Goal: Task Accomplishment & Management: Use online tool/utility

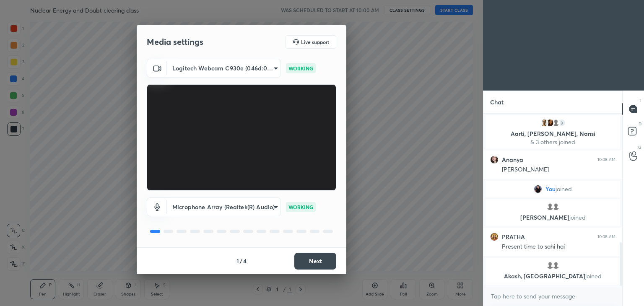
scroll to position [517, 0]
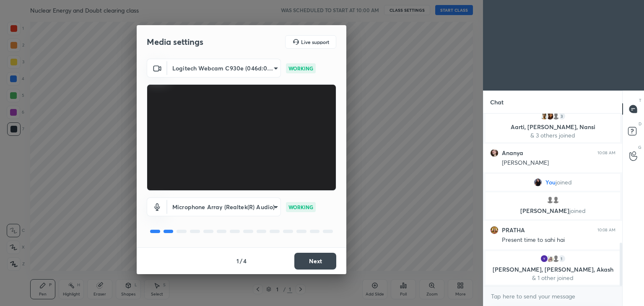
click at [310, 258] on button "Next" at bounding box center [315, 261] width 42 height 17
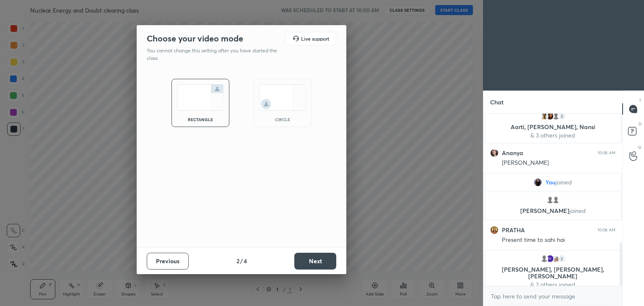
scroll to position [530, 0]
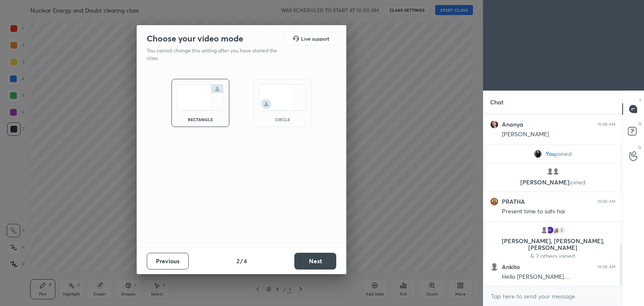
click at [287, 113] on div "circle" at bounding box center [283, 103] width 58 height 48
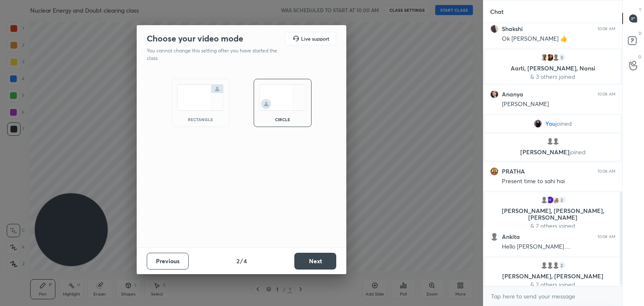
scroll to position [476, 0]
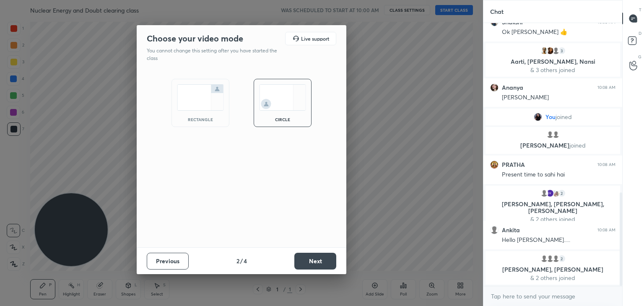
click at [305, 266] on button "Next" at bounding box center [315, 261] width 42 height 17
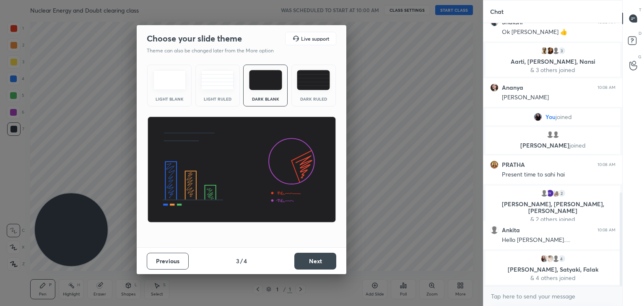
click at [303, 263] on button "Next" at bounding box center [315, 261] width 42 height 17
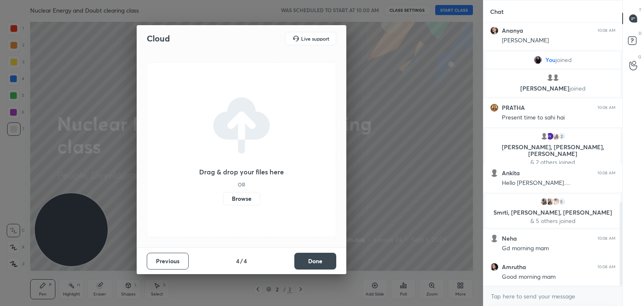
scroll to position [563, 0]
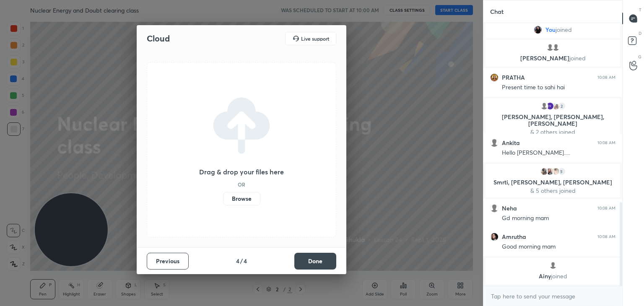
click at [307, 256] on button "Done" at bounding box center [315, 261] width 42 height 17
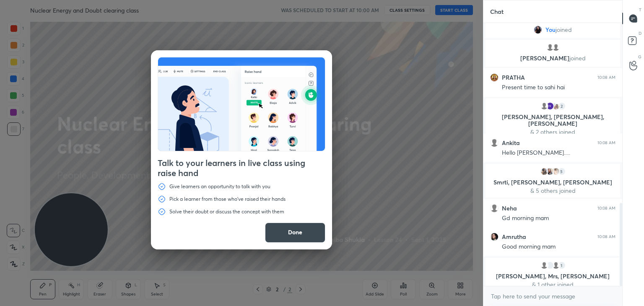
scroll to position [570, 0]
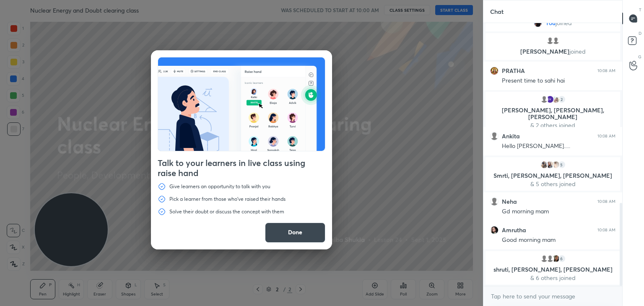
click at [311, 233] on button "Done" at bounding box center [295, 233] width 60 height 20
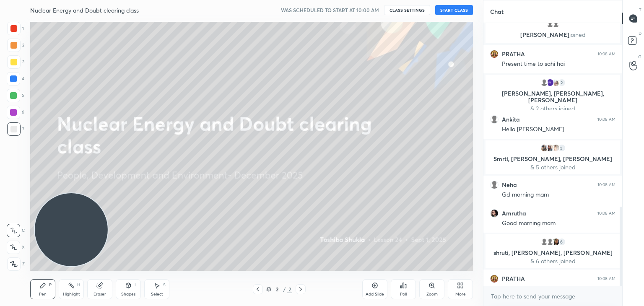
scroll to position [610, 0]
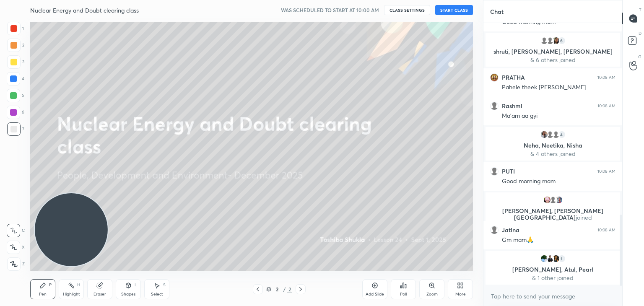
click at [458, 13] on button "START CLASS" at bounding box center [454, 10] width 38 height 10
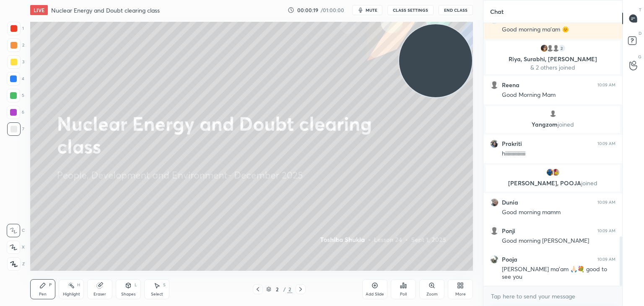
drag, startPoint x: 85, startPoint y: 223, endPoint x: 565, endPoint y: 54, distance: 508.7
click at [565, 54] on div "1 2 3 4 5 6 7 C X Z C X Z E E Erase all H H LIVE Nuclear Energy and Doubt clear…" at bounding box center [322, 153] width 644 height 306
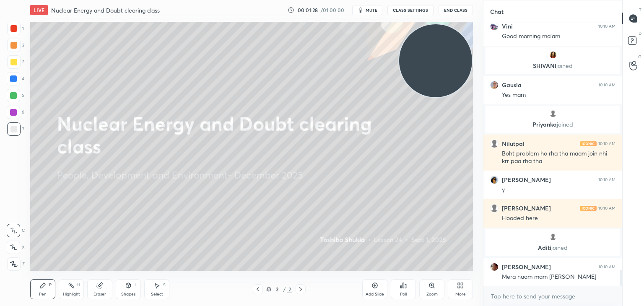
click at [460, 288] on icon at bounding box center [460, 285] width 7 height 7
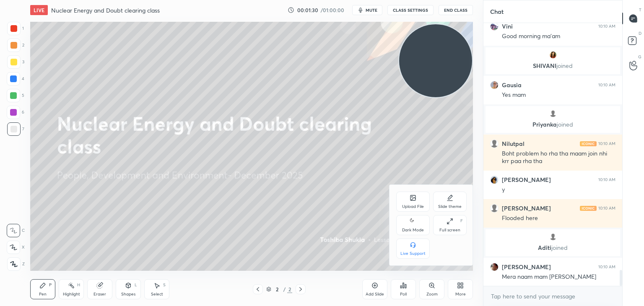
click at [414, 202] on div "Upload File" at bounding box center [413, 202] width 34 height 20
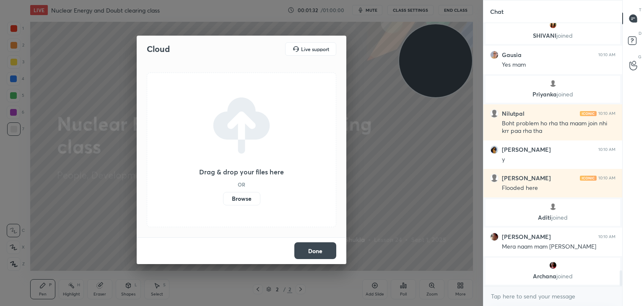
click at [237, 197] on label "Browse" at bounding box center [241, 198] width 37 height 13
click at [223, 197] on input "Browse" at bounding box center [223, 198] width 0 height 13
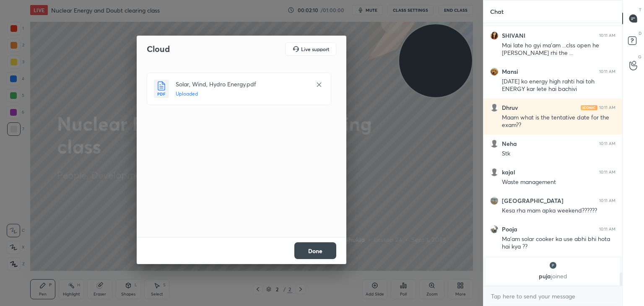
click at [310, 254] on button "Done" at bounding box center [315, 250] width 42 height 17
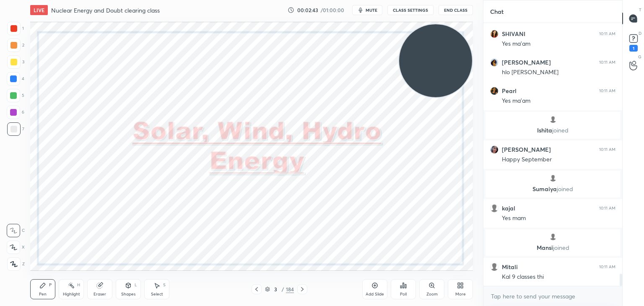
scroll to position [5391, 0]
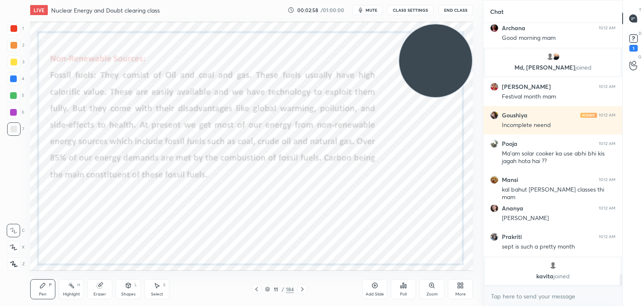
click at [269, 288] on icon at bounding box center [267, 288] width 4 height 2
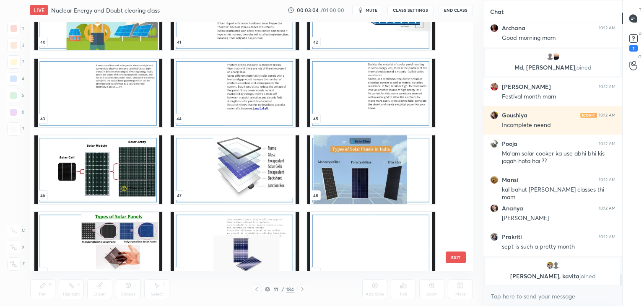
click at [409, 31] on img "grid" at bounding box center [371, 16] width 128 height 68
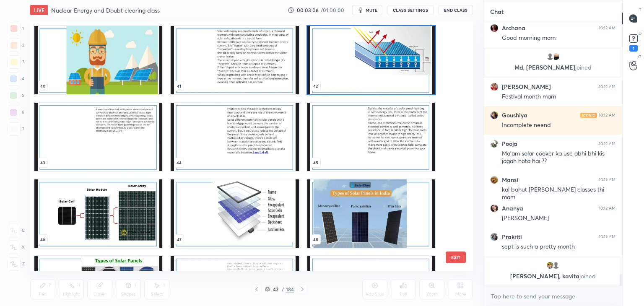
click at [369, 57] on img "grid" at bounding box center [371, 60] width 128 height 68
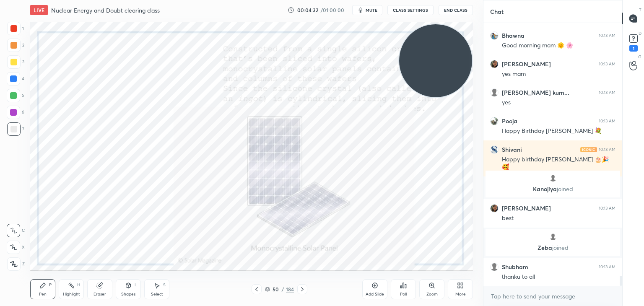
click at [17, 260] on div at bounding box center [13, 263] width 13 height 13
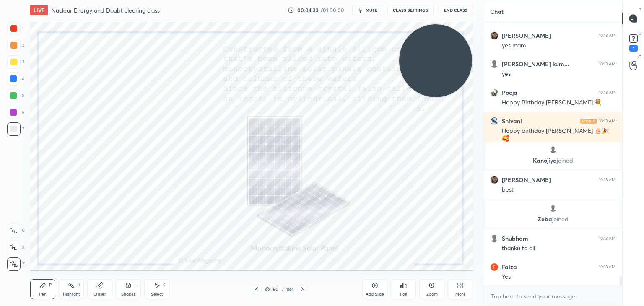
click at [13, 29] on div at bounding box center [13, 28] width 7 height 7
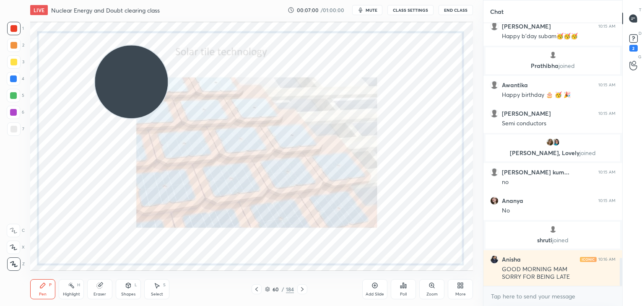
scroll to position [2185, 0]
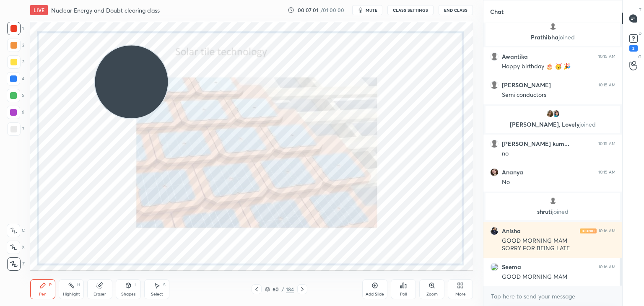
click at [375, 286] on icon at bounding box center [374, 285] width 3 height 3
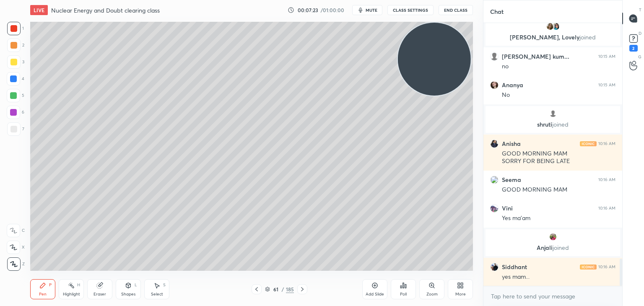
scroll to position [2259, 0]
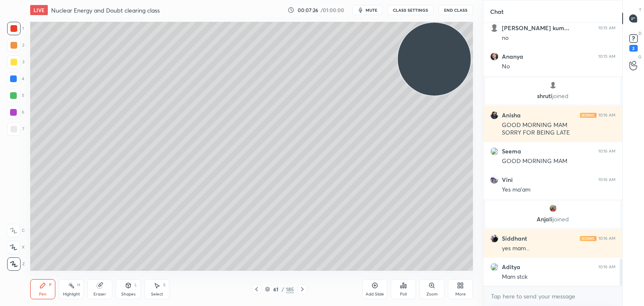
click at [13, 129] on div at bounding box center [13, 129] width 7 height 7
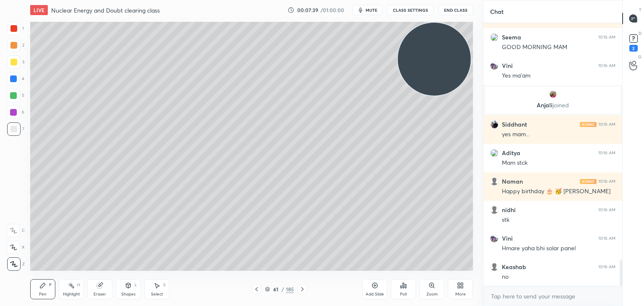
scroll to position [2409, 0]
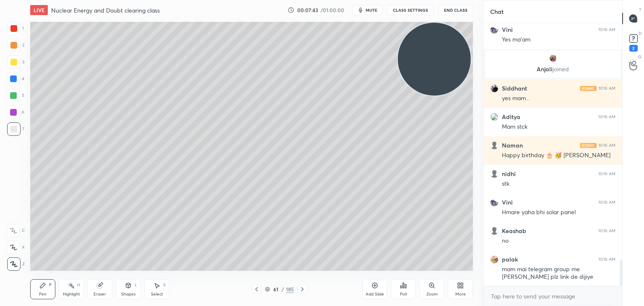
click at [10, 97] on div at bounding box center [13, 95] width 7 height 7
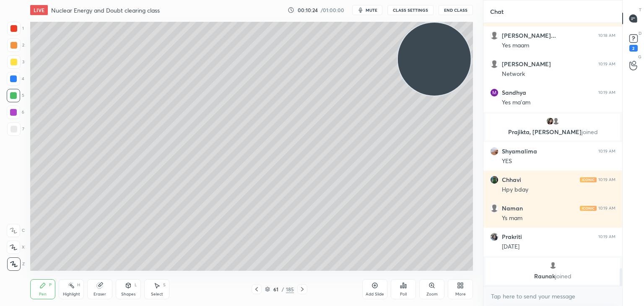
scroll to position [3700, 0]
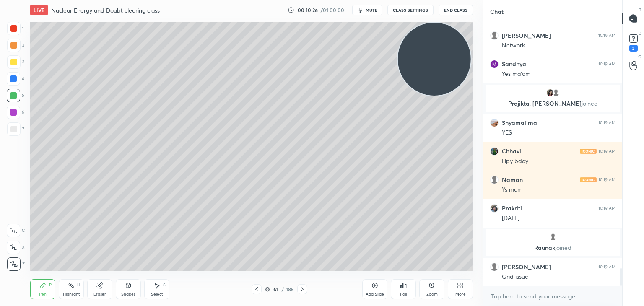
click at [17, 63] on div at bounding box center [13, 61] width 13 height 13
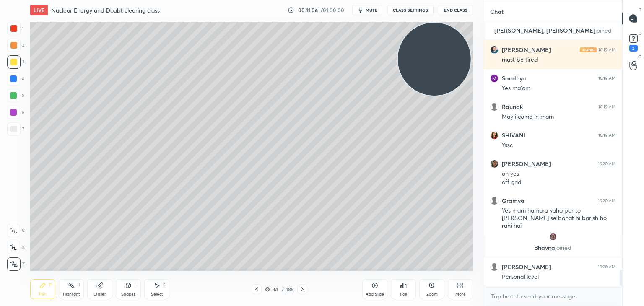
scroll to position [3927, 0]
click at [18, 26] on div at bounding box center [13, 28] width 13 height 13
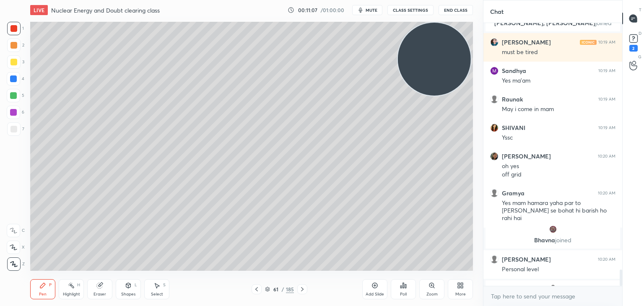
scroll to position [3950, 0]
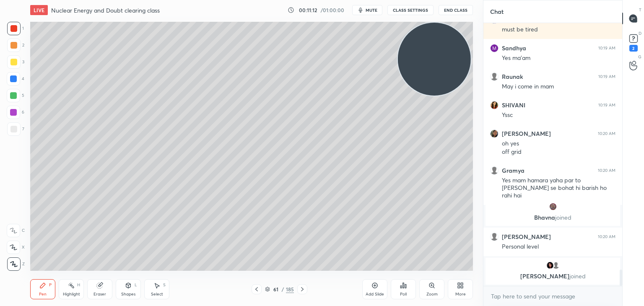
click at [13, 111] on div at bounding box center [13, 112] width 7 height 7
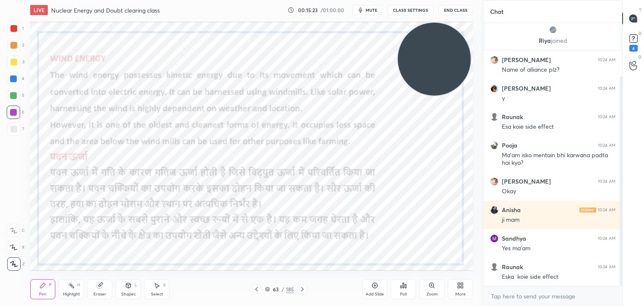
scroll to position [96, 0]
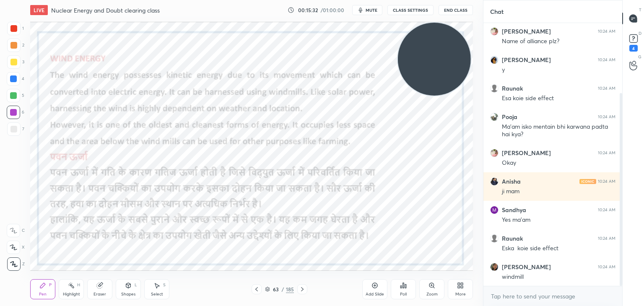
click at [266, 290] on icon at bounding box center [267, 289] width 4 height 1
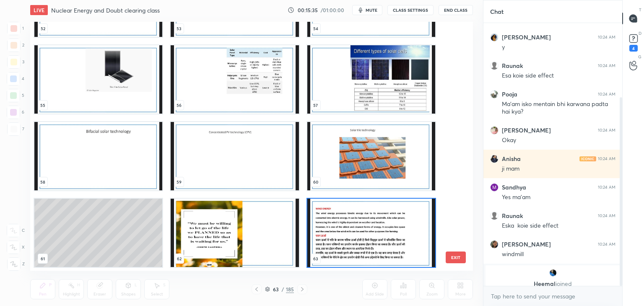
scroll to position [103, 0]
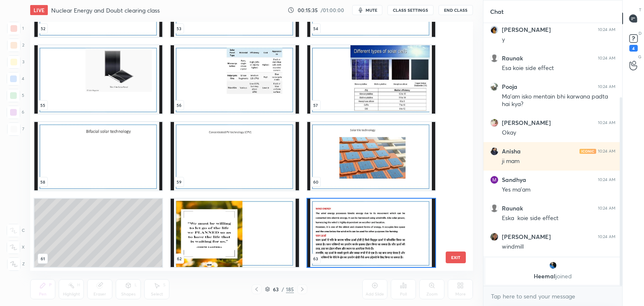
click at [455, 260] on button "EXIT" at bounding box center [455, 257] width 20 height 12
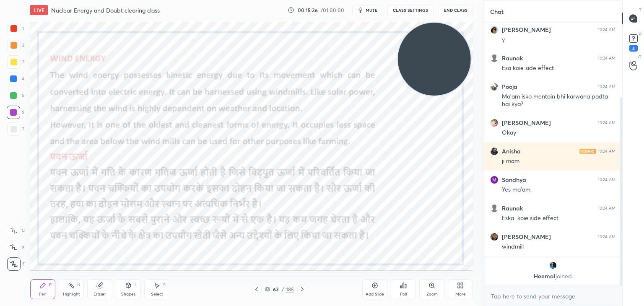
scroll to position [0, 0]
click at [374, 287] on icon at bounding box center [374, 285] width 3 height 3
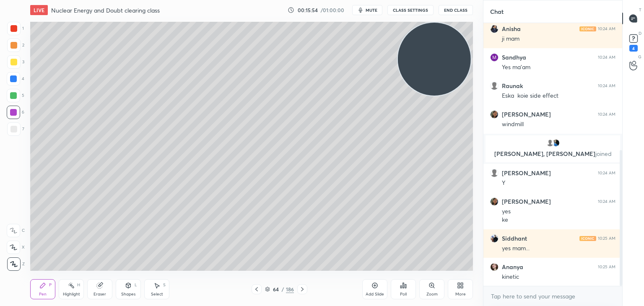
scroll to position [246, 0]
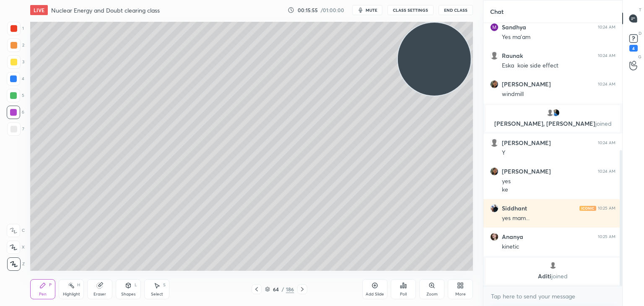
click at [15, 28] on div at bounding box center [13, 28] width 7 height 7
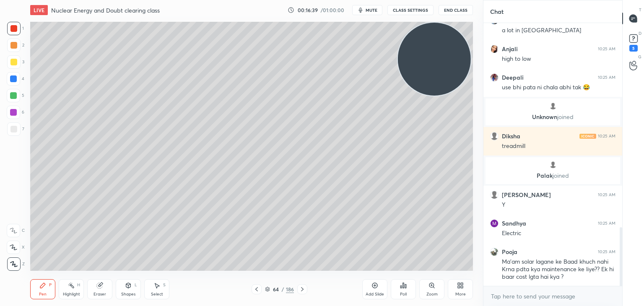
scroll to position [911, 0]
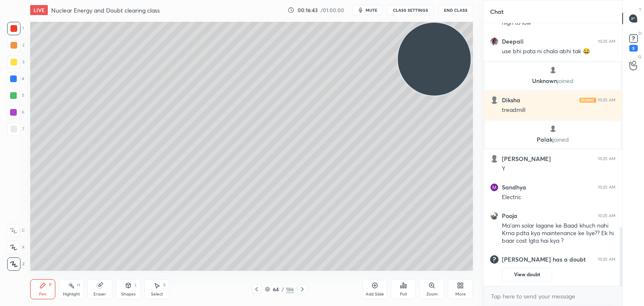
click at [370, 286] on div "Add Slide" at bounding box center [374, 289] width 25 height 20
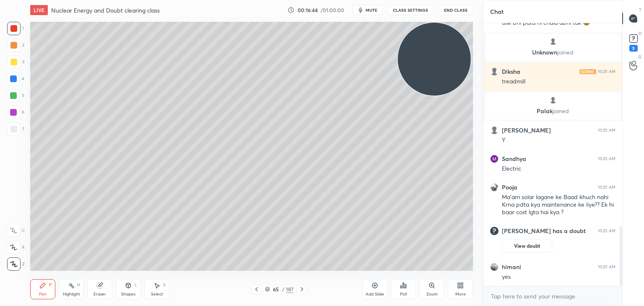
scroll to position [894, 0]
click at [129, 286] on icon at bounding box center [128, 285] width 5 height 5
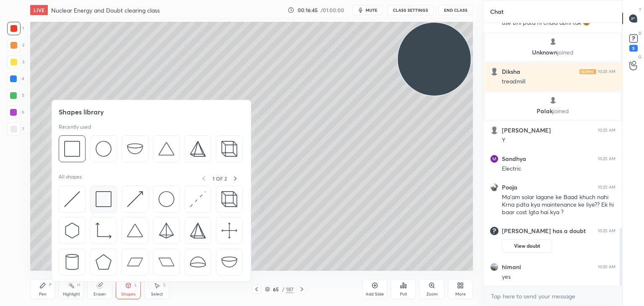
scroll to position [923, 0]
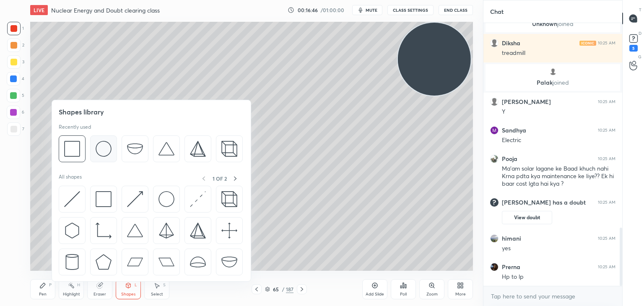
click at [101, 150] on img at bounding box center [104, 149] width 16 height 16
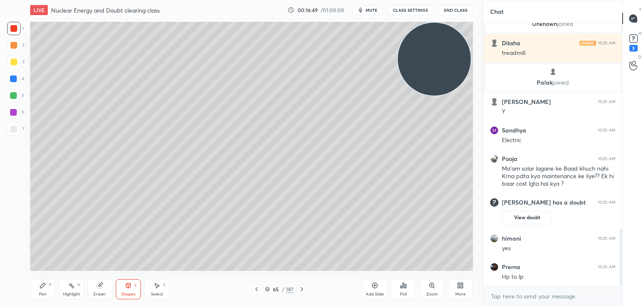
scroll to position [951, 0]
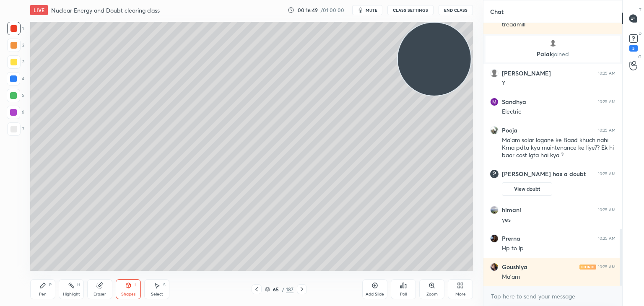
click at [14, 128] on div at bounding box center [13, 129] width 7 height 7
click at [47, 285] on div "Pen P" at bounding box center [42, 289] width 25 height 20
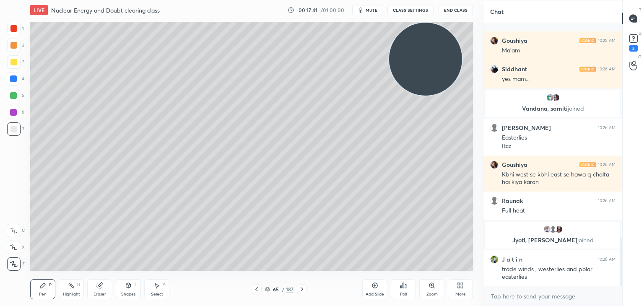
scroll to position [1172, 0]
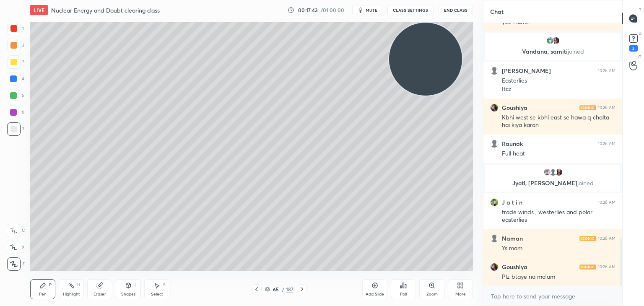
click at [16, 80] on div at bounding box center [13, 78] width 7 height 7
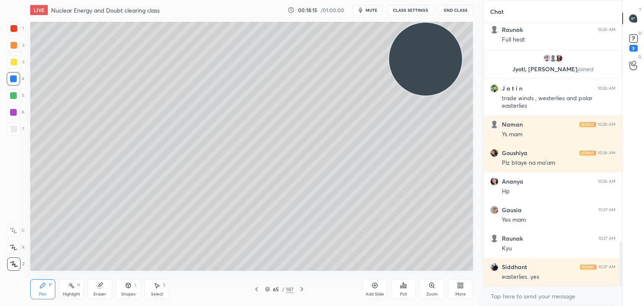
scroll to position [1315, 0]
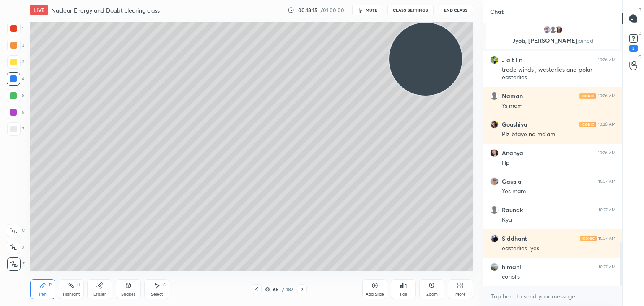
click at [15, 91] on div at bounding box center [13, 95] width 13 height 13
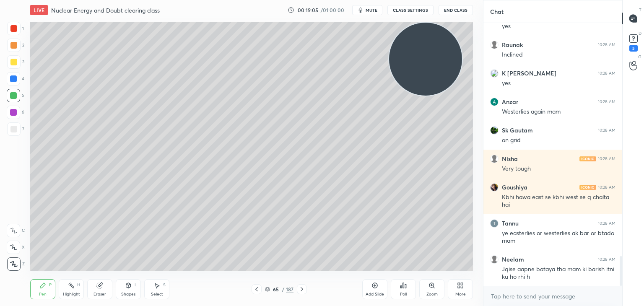
scroll to position [2056, 0]
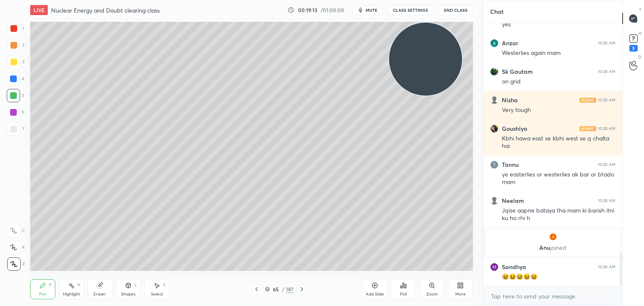
click at [15, 61] on div at bounding box center [13, 62] width 7 height 7
click at [68, 291] on div "Highlight H" at bounding box center [71, 289] width 25 height 20
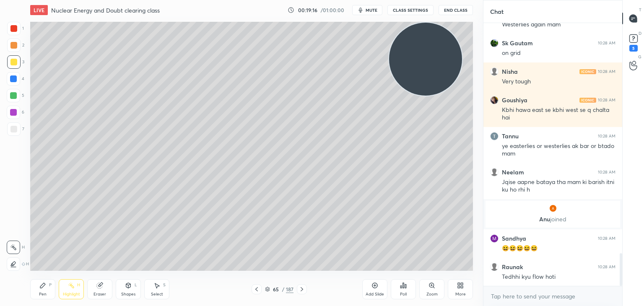
click at [18, 263] on div at bounding box center [13, 263] width 13 height 13
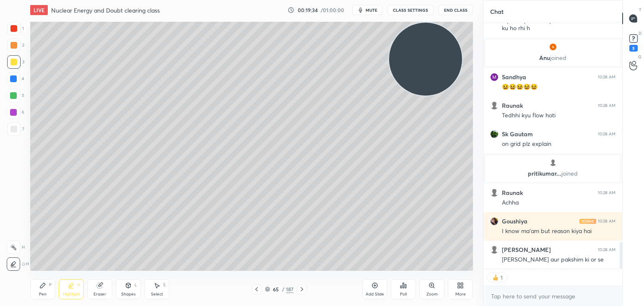
scroll to position [2001, 0]
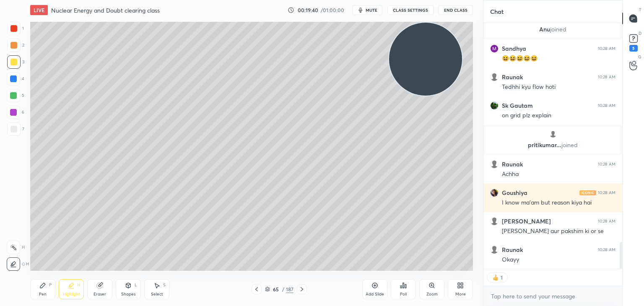
click at [16, 80] on div at bounding box center [13, 78] width 7 height 7
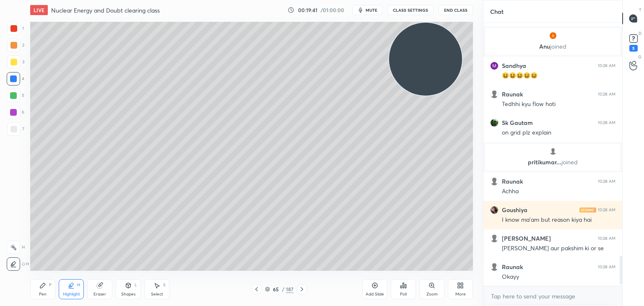
click at [43, 292] on div "Pen" at bounding box center [43, 294] width 8 height 4
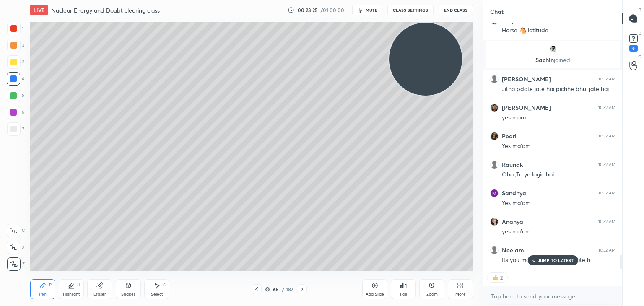
scroll to position [4217, 0]
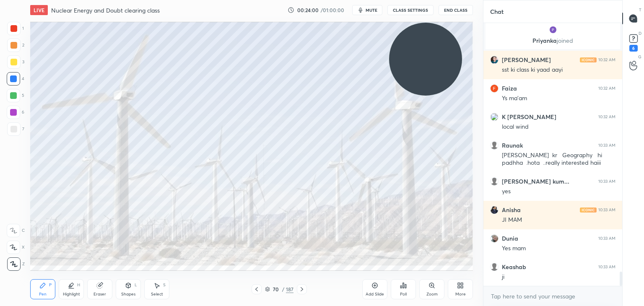
click at [11, 31] on div at bounding box center [13, 28] width 7 height 7
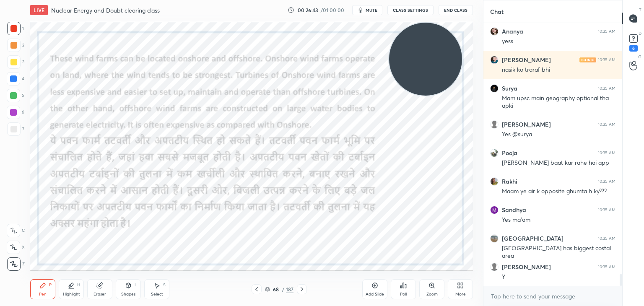
scroll to position [5722, 0]
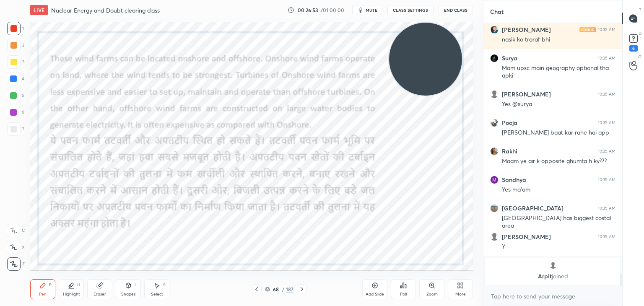
click at [269, 285] on div "68 / 187" at bounding box center [279, 289] width 28 height 8
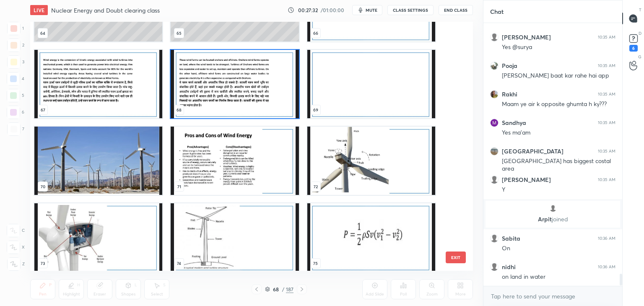
scroll to position [5614, 0]
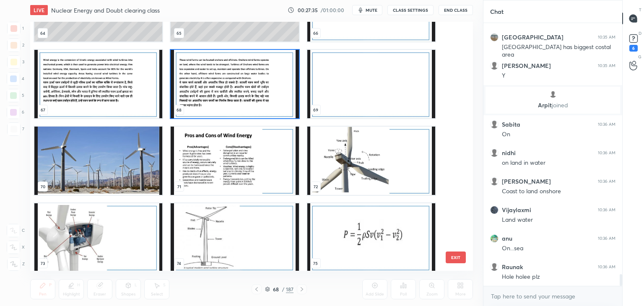
click at [455, 256] on button "EXIT" at bounding box center [455, 257] width 20 height 12
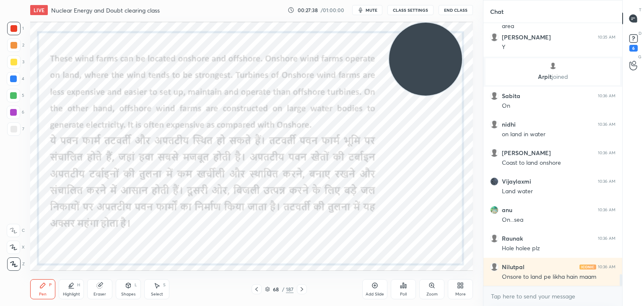
scroll to position [5671, 0]
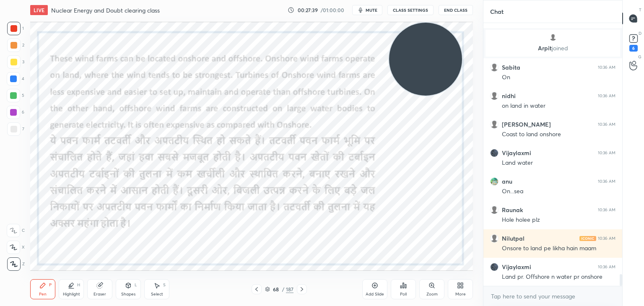
click at [460, 286] on icon at bounding box center [460, 285] width 7 height 7
click at [412, 199] on icon at bounding box center [413, 198] width 5 height 3
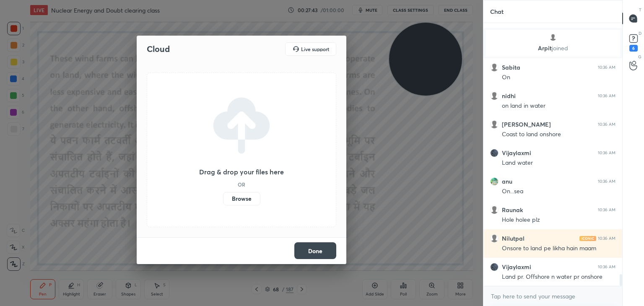
scroll to position [5701, 0]
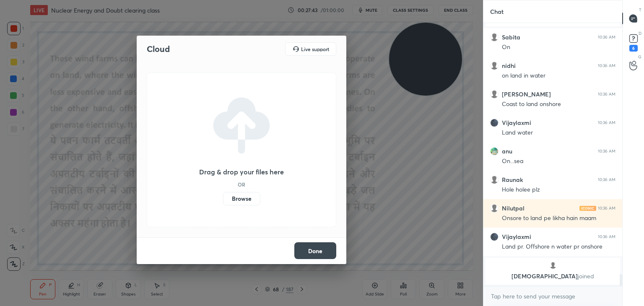
click at [241, 201] on label "Browse" at bounding box center [241, 198] width 37 height 13
click at [223, 201] on input "Browse" at bounding box center [223, 198] width 0 height 13
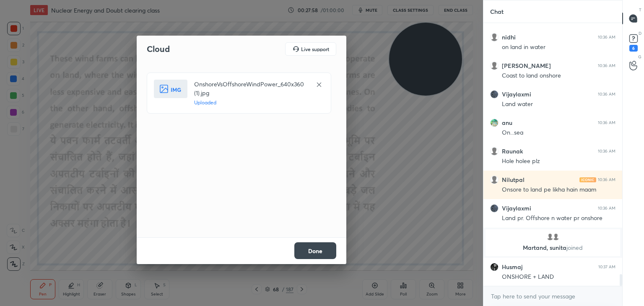
click at [306, 252] on button "Done" at bounding box center [315, 250] width 42 height 17
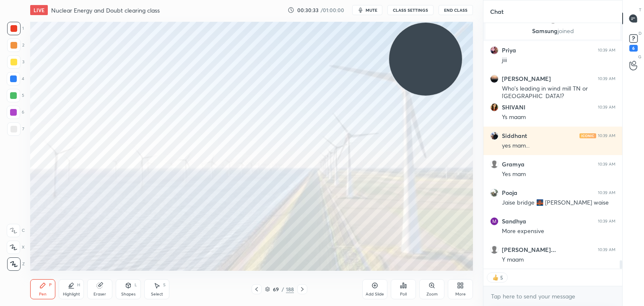
scroll to position [6996, 0]
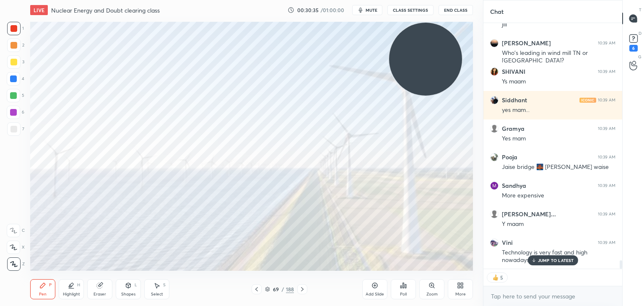
type textarea "x"
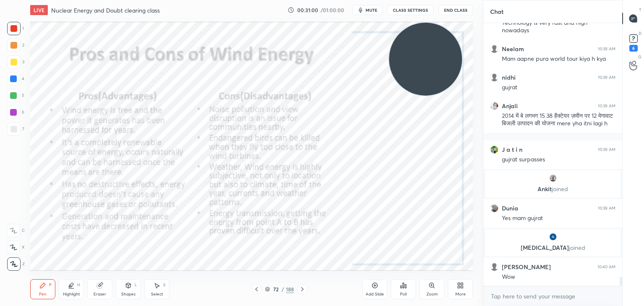
scroll to position [7117, 0]
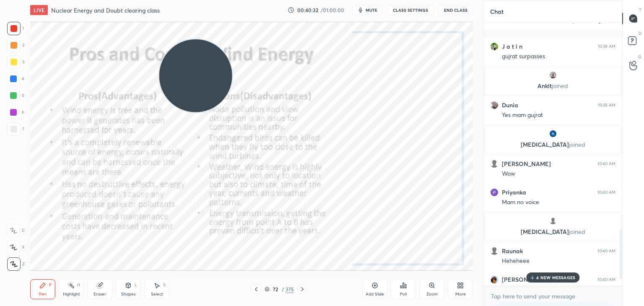
click at [538, 279] on p "4 NEW MESSAGES" at bounding box center [555, 277] width 39 height 5
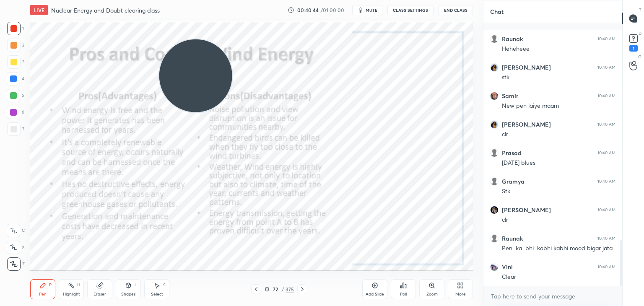
scroll to position [1256, 0]
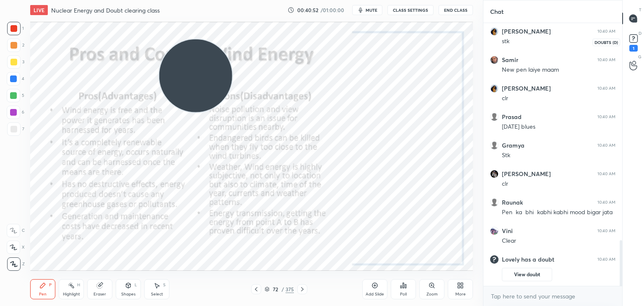
click at [635, 41] on rect at bounding box center [633, 39] width 8 height 8
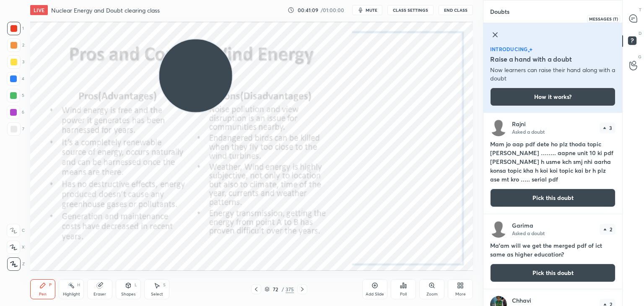
click at [631, 21] on icon at bounding box center [633, 19] width 8 height 8
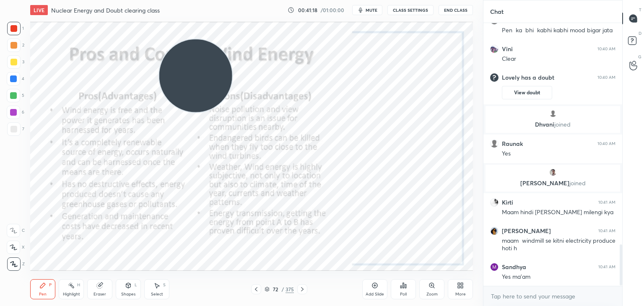
scroll to position [1426, 0]
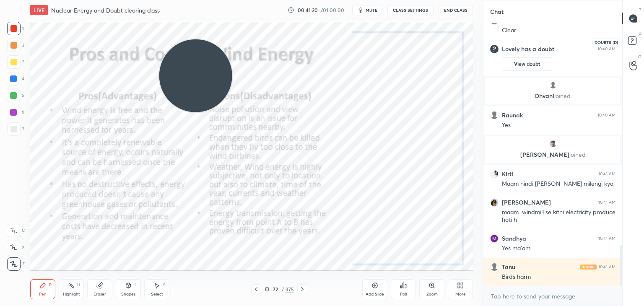
click at [633, 41] on rect at bounding box center [632, 41] width 8 height 8
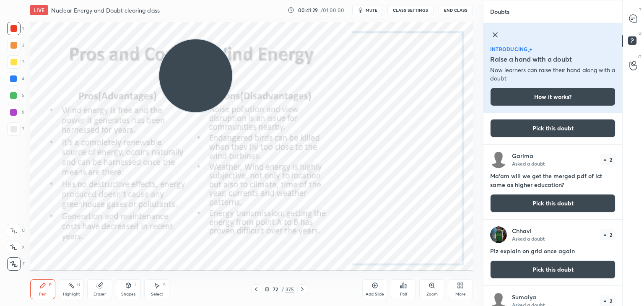
scroll to position [72, 0]
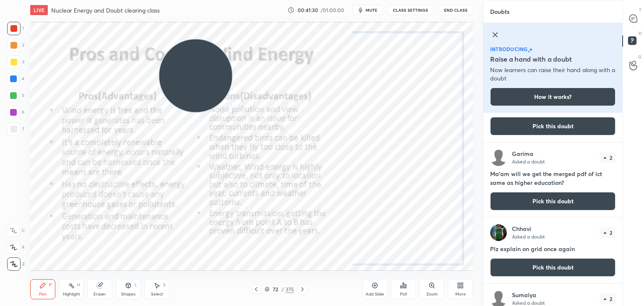
drag, startPoint x: 622, startPoint y: 148, endPoint x: 623, endPoint y: 157, distance: 8.4
click at [623, 157] on div "T Messages (T) D Doubts (D) G Raise Hand (G)" at bounding box center [633, 153] width 22 height 306
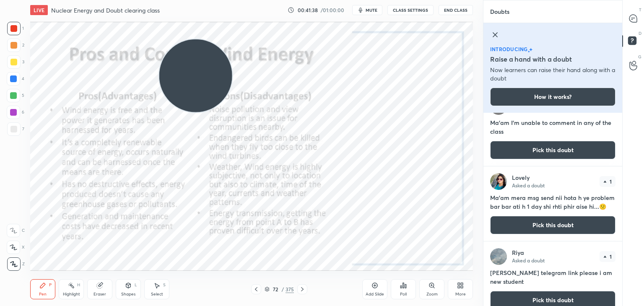
scroll to position [349, 0]
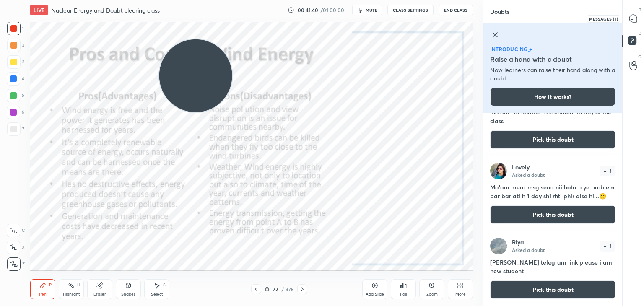
click at [632, 14] on icon at bounding box center [633, 18] width 9 height 9
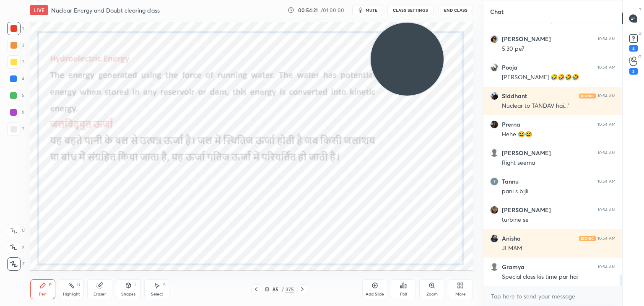
scroll to position [6177, 0]
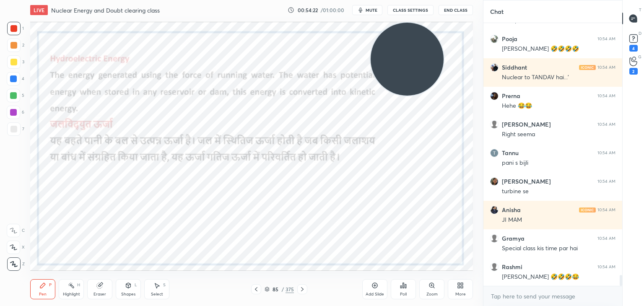
click at [372, 287] on icon at bounding box center [374, 285] width 5 height 5
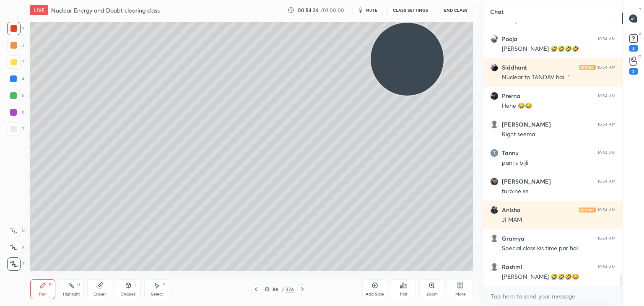
scroll to position [6205, 0]
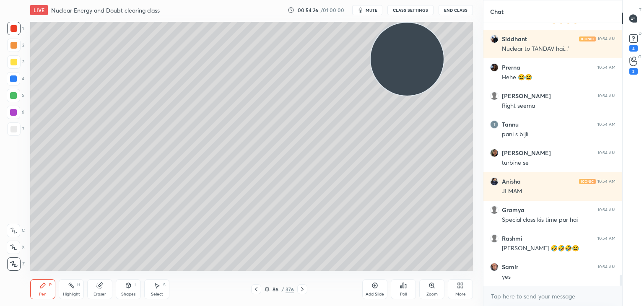
click at [16, 78] on div at bounding box center [13, 78] width 7 height 7
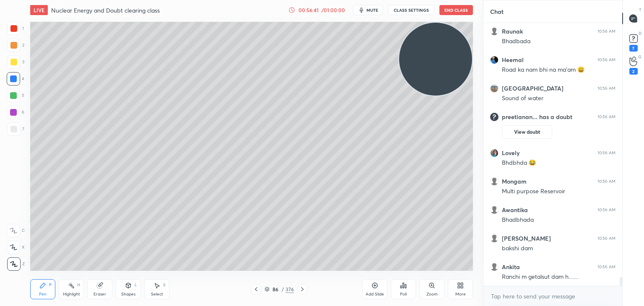
scroll to position [7582, 0]
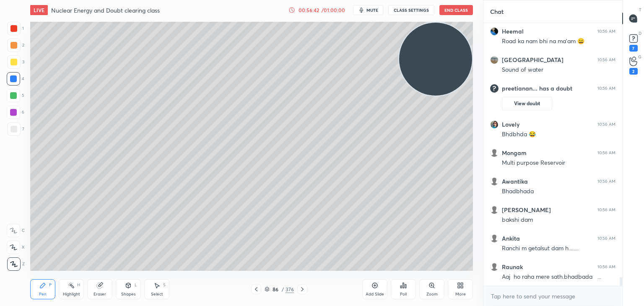
click at [13, 126] on div at bounding box center [13, 129] width 7 height 7
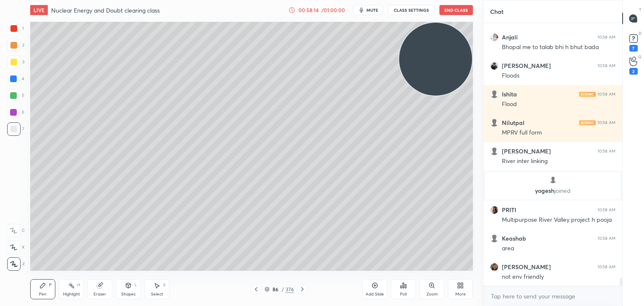
scroll to position [8643, 0]
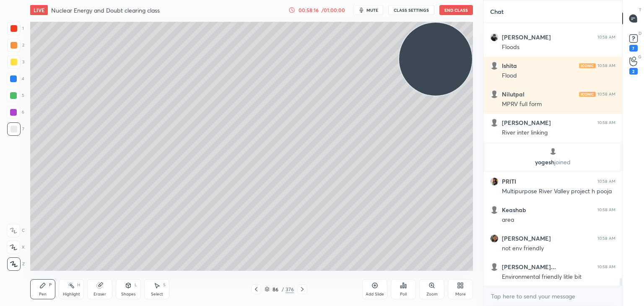
click at [372, 284] on icon at bounding box center [374, 285] width 7 height 7
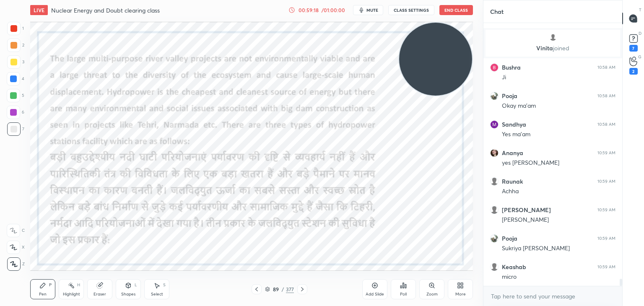
scroll to position [9338, 0]
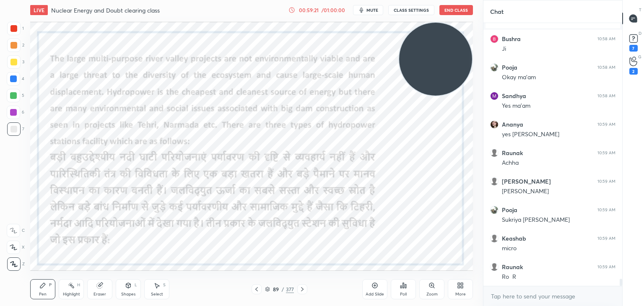
click at [18, 31] on div at bounding box center [13, 28] width 13 height 13
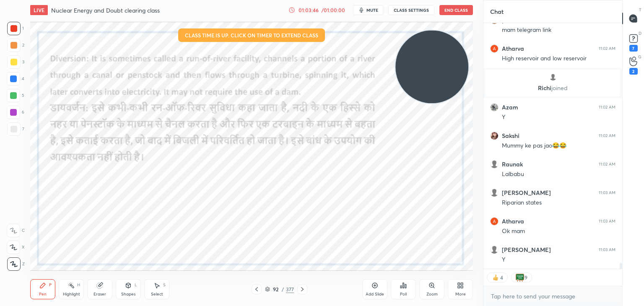
scroll to position [10305, 0]
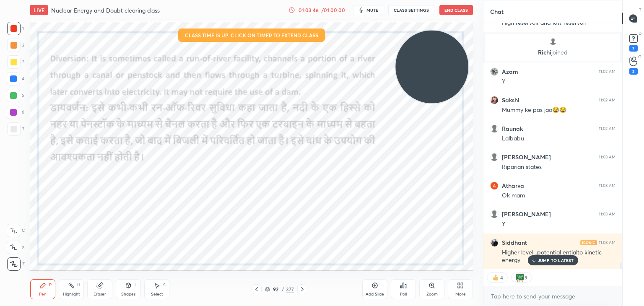
click at [373, 287] on icon at bounding box center [374, 285] width 7 height 7
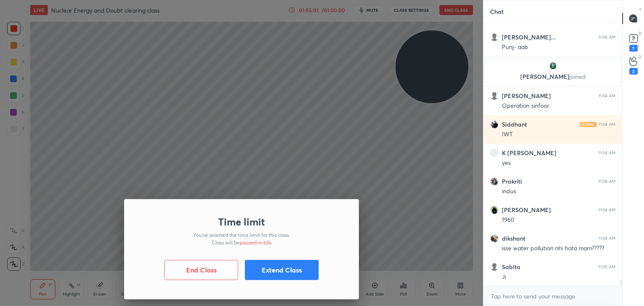
scroll to position [10807, 0]
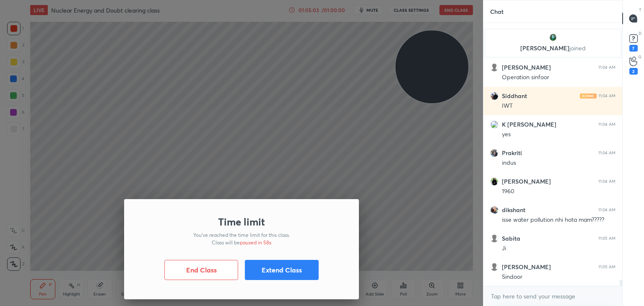
click at [292, 269] on button "Extend Class" at bounding box center [282, 270] width 74 height 20
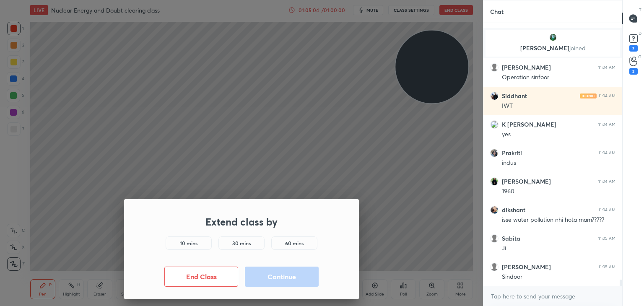
scroll to position [10836, 0]
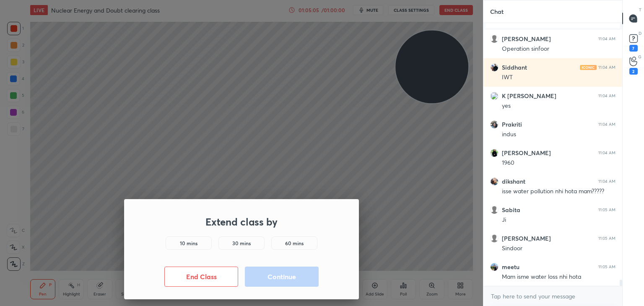
click at [196, 238] on div "10 mins" at bounding box center [189, 242] width 46 height 13
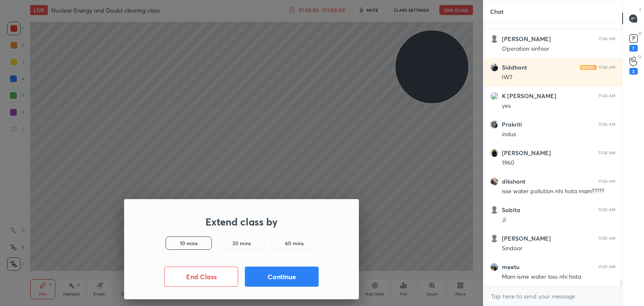
click at [270, 278] on button "Continue" at bounding box center [282, 277] width 74 height 20
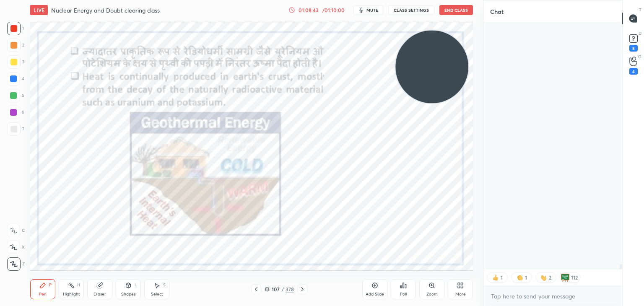
scroll to position [12601, 0]
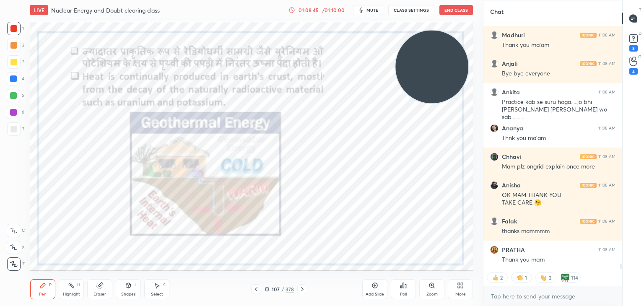
click at [457, 282] on icon at bounding box center [460, 285] width 7 height 7
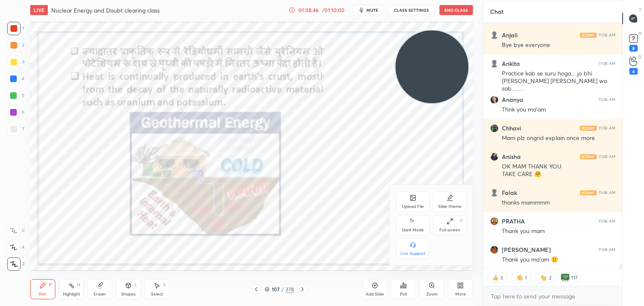
click at [409, 210] on div "Upload File" at bounding box center [413, 202] width 34 height 20
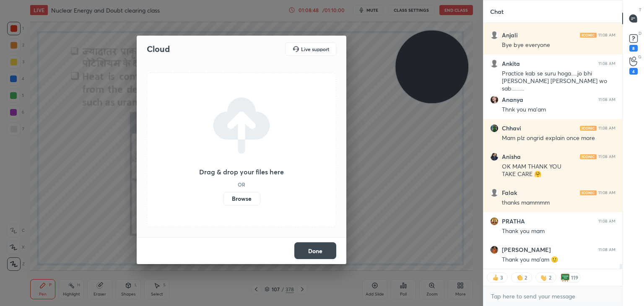
scroll to position [12658, 0]
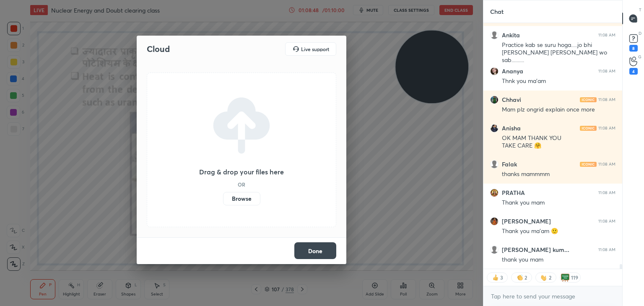
click at [241, 199] on label "Browse" at bounding box center [241, 198] width 37 height 13
click at [223, 199] on input "Browse" at bounding box center [223, 198] width 0 height 13
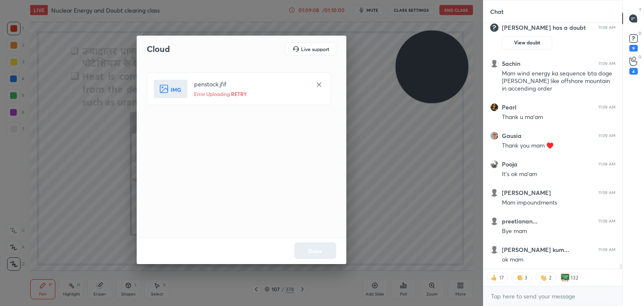
scroll to position [12743, 0]
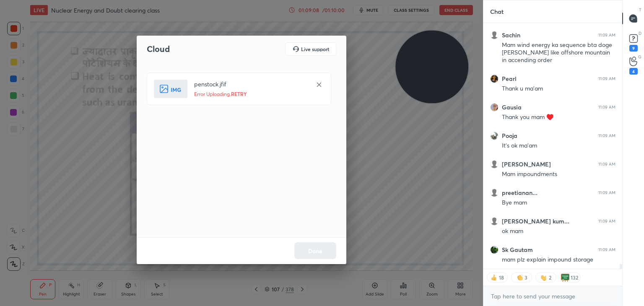
click at [316, 84] on icon at bounding box center [319, 84] width 7 height 7
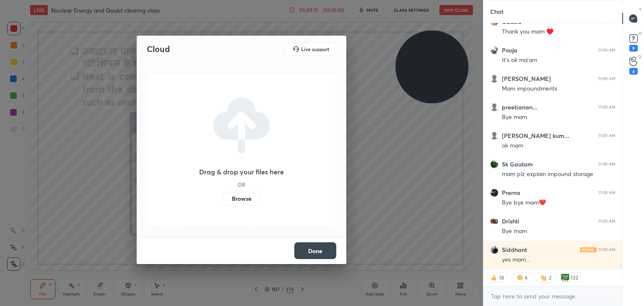
scroll to position [12780, 0]
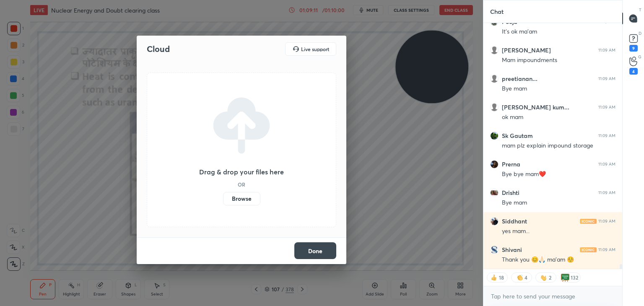
click at [310, 245] on button "Done" at bounding box center [315, 250] width 42 height 17
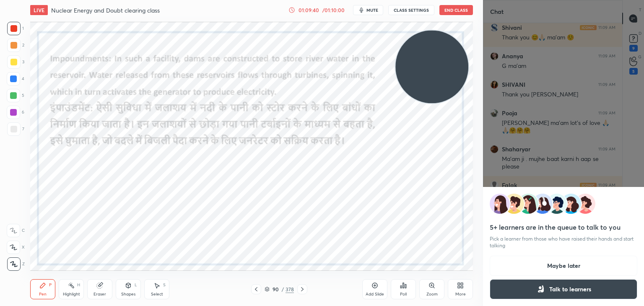
scroll to position [13030, 0]
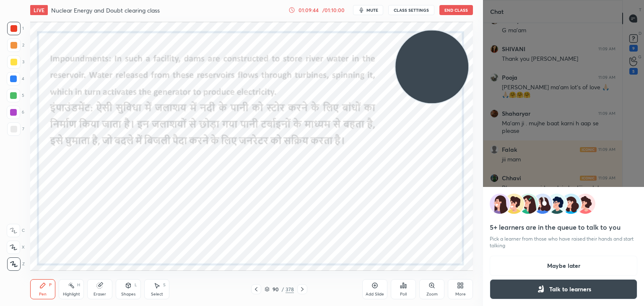
click at [543, 268] on button "Maybe later" at bounding box center [563, 266] width 148 height 20
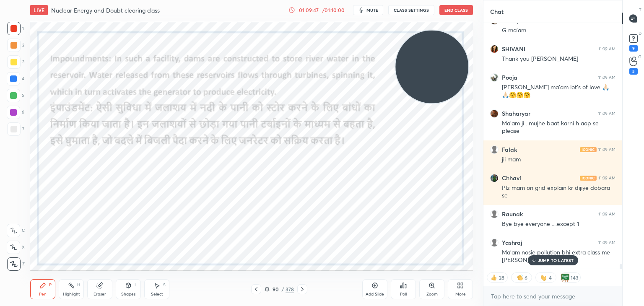
click at [546, 256] on div "JUMP TO LATEST" at bounding box center [552, 260] width 50 height 10
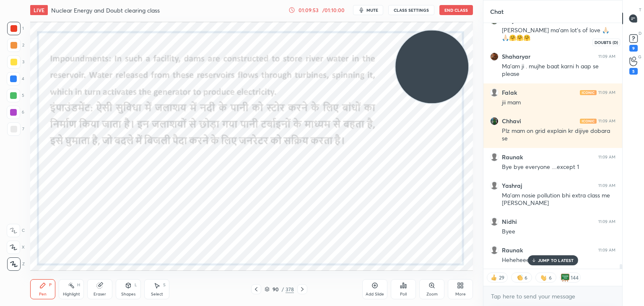
scroll to position [13116, 0]
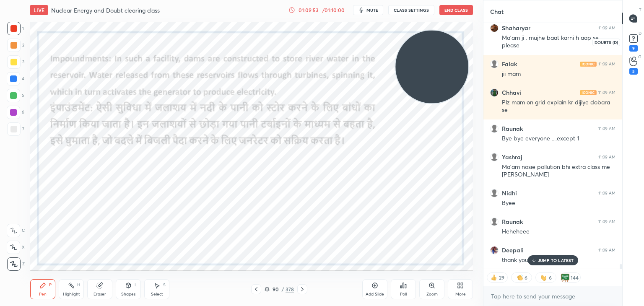
click at [634, 42] on rect at bounding box center [633, 39] width 8 height 8
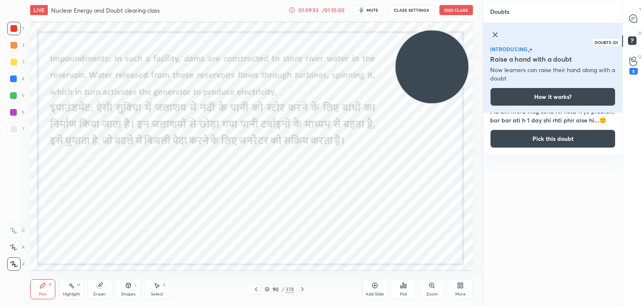
scroll to position [0, 0]
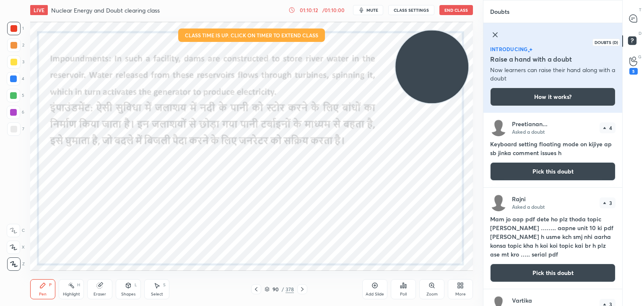
click at [633, 37] on rect at bounding box center [632, 41] width 8 height 8
click at [633, 65] on icon at bounding box center [633, 62] width 8 height 10
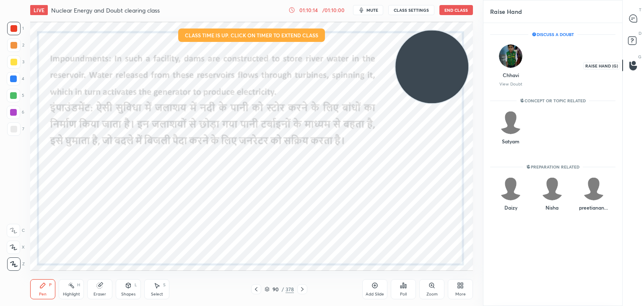
scroll to position [3, 3]
click at [506, 142] on div "Satyam INVITE" at bounding box center [510, 131] width 41 height 53
click at [513, 149] on button "INVITE" at bounding box center [511, 147] width 34 height 11
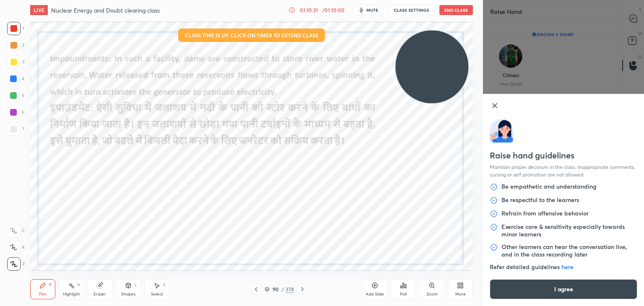
click at [508, 284] on button "I agree" at bounding box center [563, 289] width 148 height 20
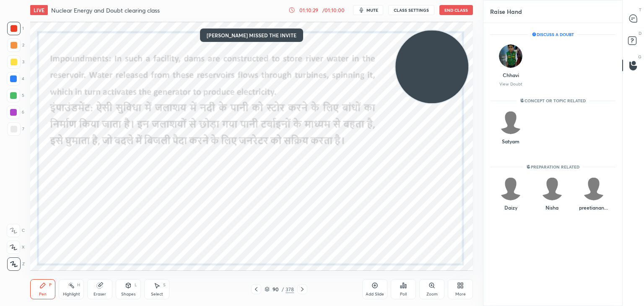
scroll to position [280, 136]
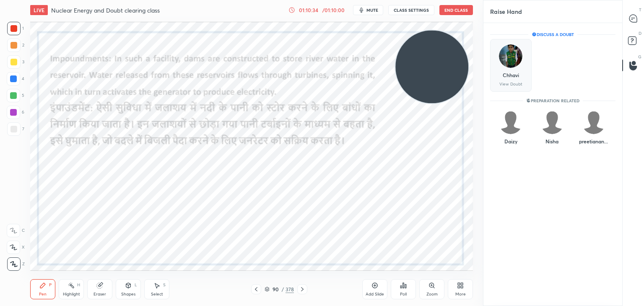
click at [506, 62] on img "grid" at bounding box center [510, 55] width 23 height 23
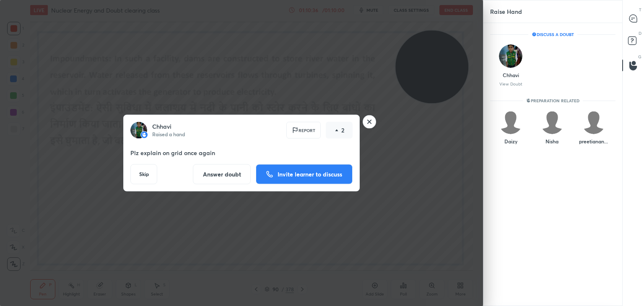
click at [370, 119] on rect at bounding box center [369, 121] width 13 height 13
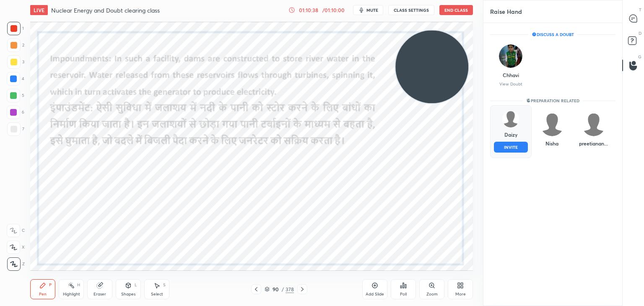
click at [514, 124] on img "grid" at bounding box center [510, 119] width 17 height 17
click at [505, 148] on button "INVITE" at bounding box center [511, 147] width 34 height 11
click at [515, 121] on img "grid" at bounding box center [510, 119] width 17 height 17
click at [513, 144] on button "INVITE" at bounding box center [511, 147] width 34 height 11
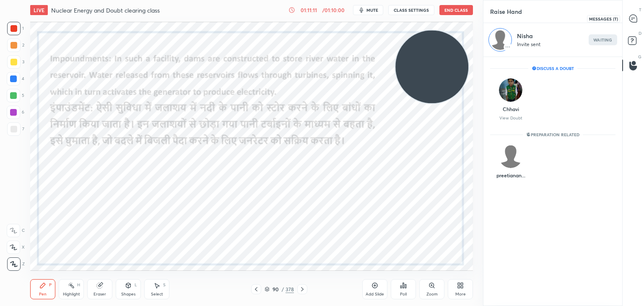
click at [628, 17] on div at bounding box center [633, 18] width 17 height 15
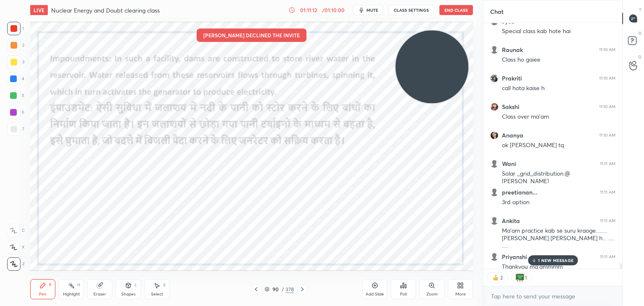
scroll to position [191, 136]
click at [536, 259] on icon at bounding box center [533, 260] width 5 height 5
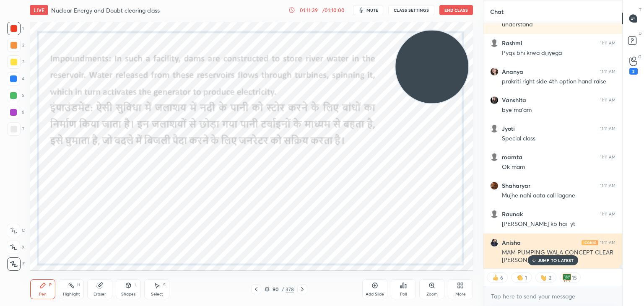
scroll to position [14122, 0]
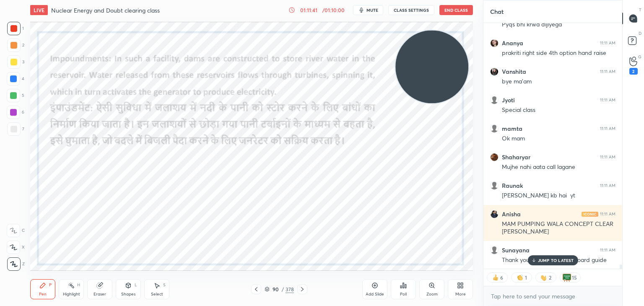
click at [544, 258] on p "JUMP TO LATEST" at bounding box center [556, 260] width 36 height 5
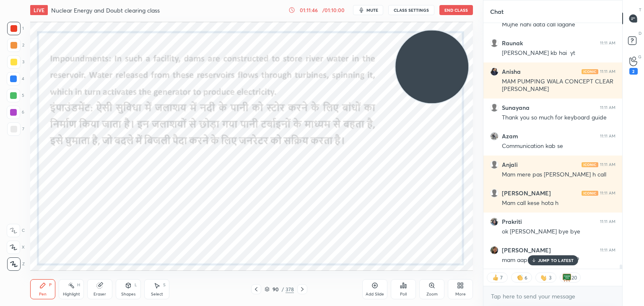
scroll to position [14293, 0]
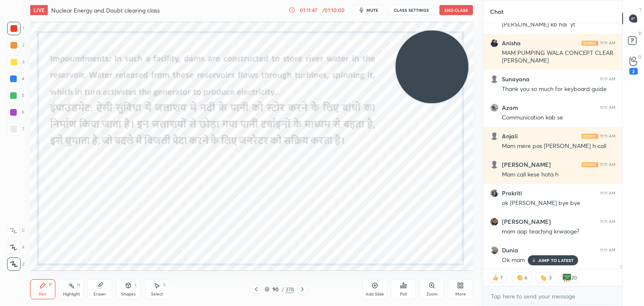
click at [538, 260] on p "JUMP TO LATEST" at bounding box center [556, 260] width 36 height 5
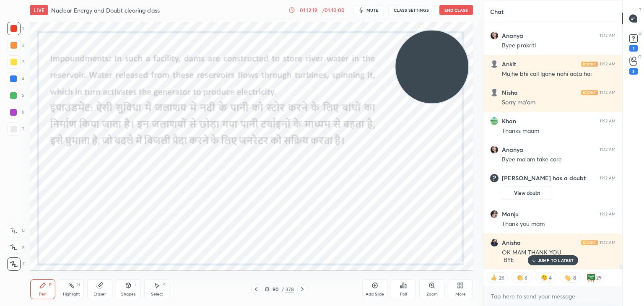
scroll to position [14519, 0]
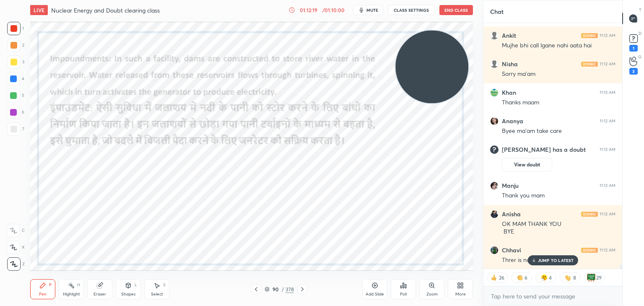
type textarea "x"
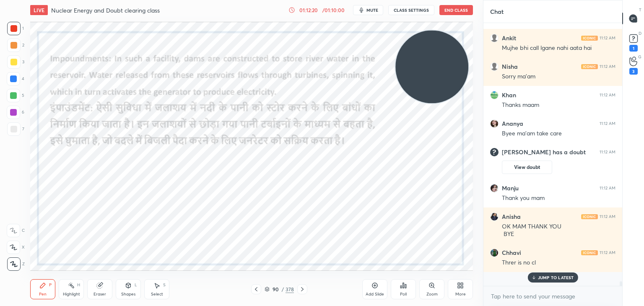
scroll to position [14502, 0]
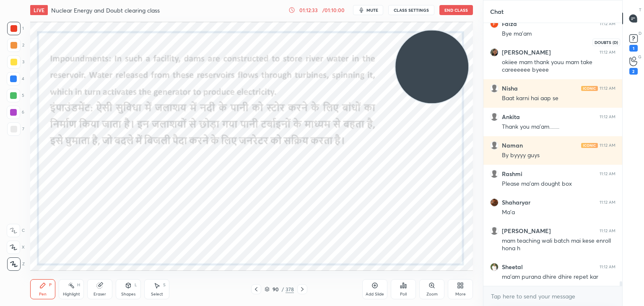
click at [629, 42] on icon at bounding box center [633, 38] width 13 height 13
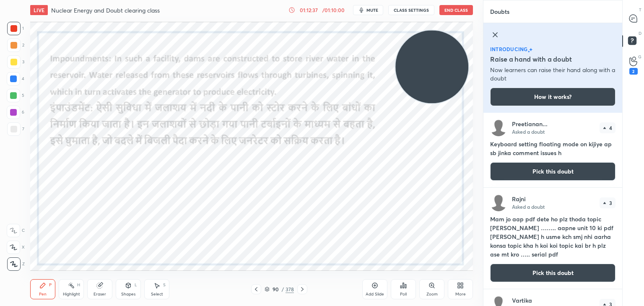
click at [452, 12] on button "End Class" at bounding box center [456, 10] width 34 height 10
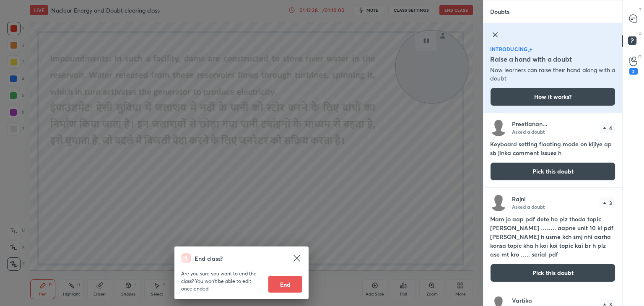
click at [292, 277] on button "End" at bounding box center [285, 284] width 34 height 17
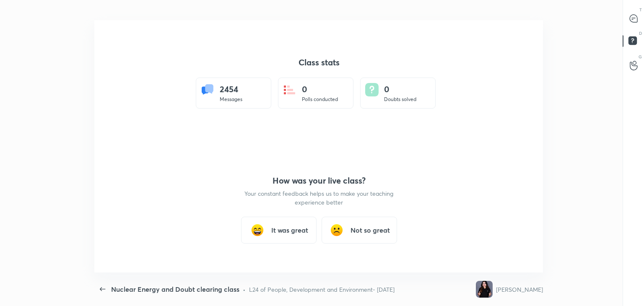
click at [345, 159] on div "How was your live class? Your constant feedback helps us to make your teaching …" at bounding box center [318, 209] width 151 height 126
